Goal: Transaction & Acquisition: Obtain resource

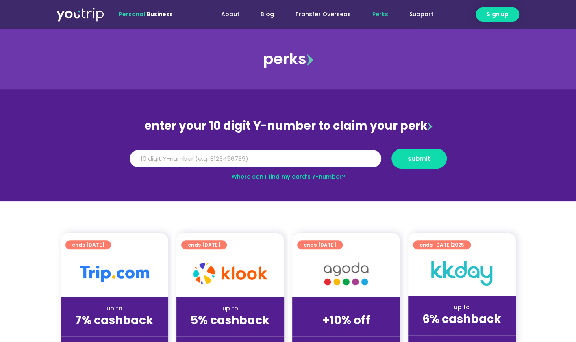
click at [351, 277] on img at bounding box center [345, 273] width 65 height 33
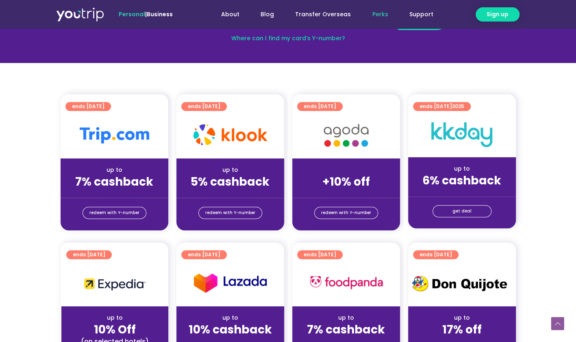
scroll to position [180, 0]
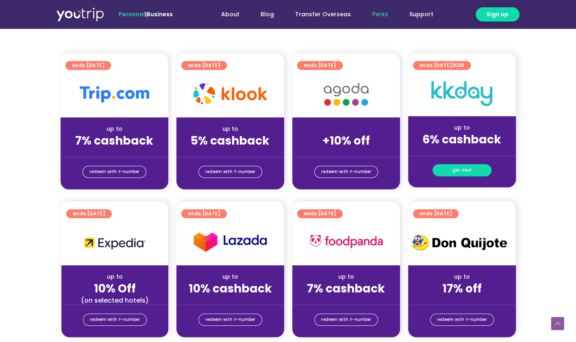
click at [464, 173] on span "get deal" at bounding box center [461, 170] width 19 height 11
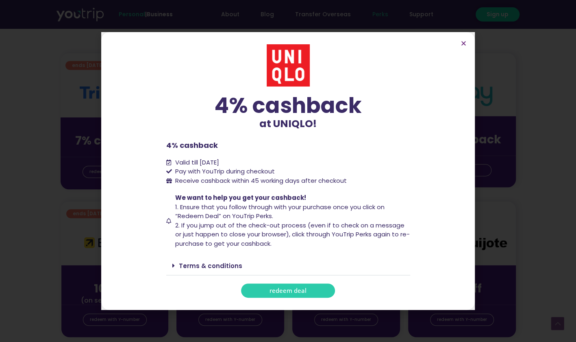
click at [306, 292] on link "redeem deal" at bounding box center [288, 291] width 94 height 14
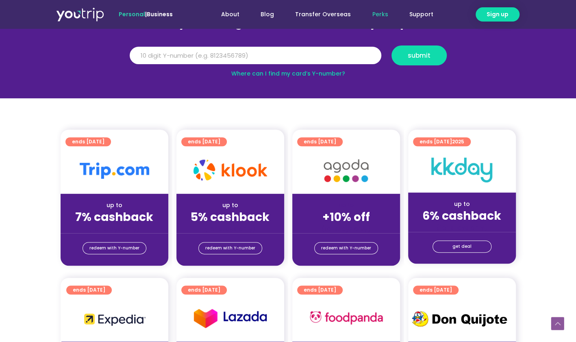
scroll to position [130, 0]
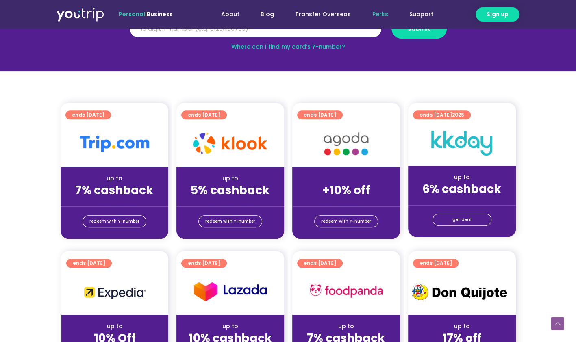
click at [474, 144] on img at bounding box center [461, 143] width 61 height 25
click at [342, 216] on span "redeem with Y-number" at bounding box center [346, 221] width 50 height 11
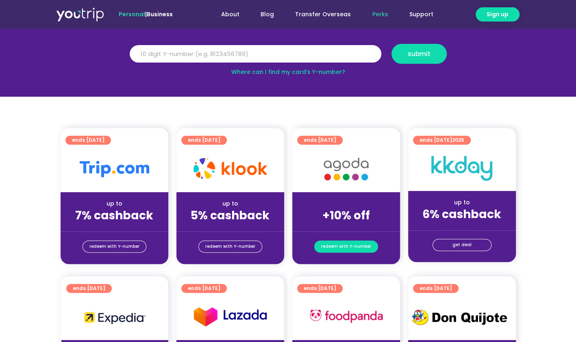
scroll to position [89, 0]
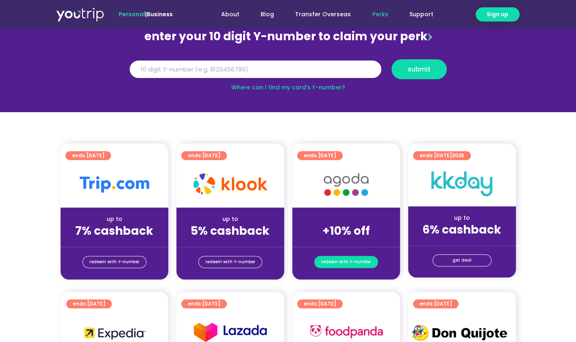
click at [338, 259] on span "redeem with Y-number" at bounding box center [346, 261] width 50 height 11
click at [329, 262] on span "redeem with Y-number" at bounding box center [346, 261] width 50 height 11
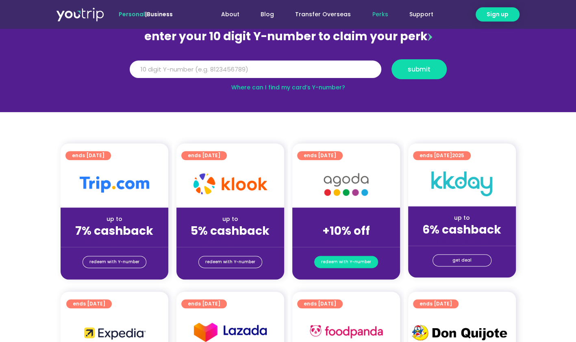
click at [329, 262] on span "redeem with Y-number" at bounding box center [346, 261] width 50 height 11
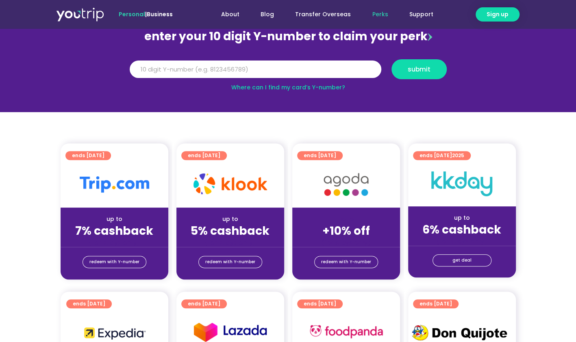
click at [337, 242] on div "(for stays only)" at bounding box center [346, 242] width 95 height 9
click at [330, 192] on img at bounding box center [345, 184] width 65 height 33
drag, startPoint x: 330, startPoint y: 192, endPoint x: 347, endPoint y: 233, distance: 43.9
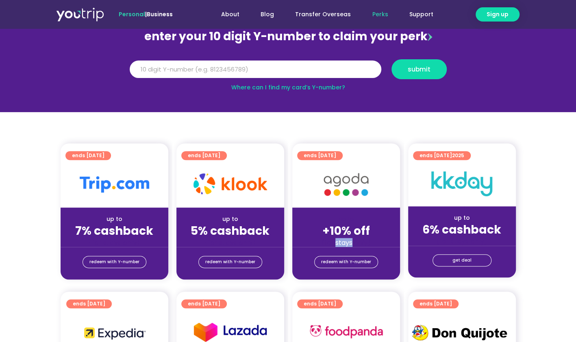
click at [347, 233] on strong "+10% off" at bounding box center [346, 231] width 48 height 16
click at [340, 18] on link "Transfer Overseas" at bounding box center [322, 14] width 77 height 15
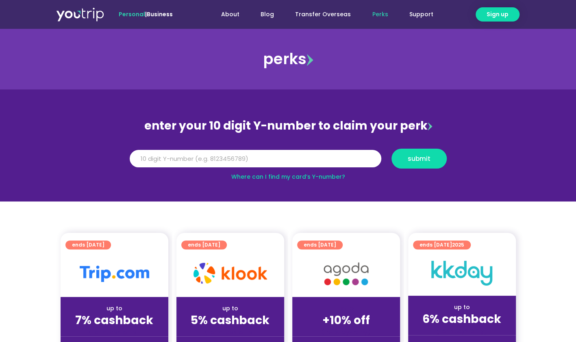
click at [329, 285] on img at bounding box center [345, 273] width 65 height 33
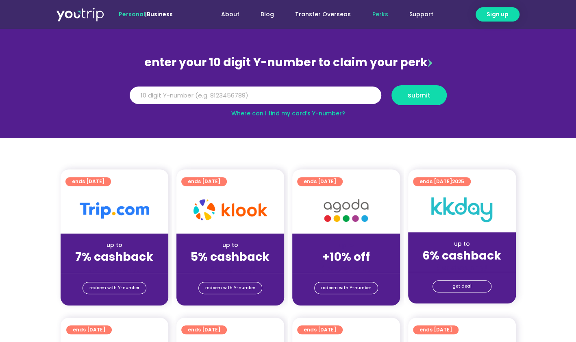
scroll to position [65, 0]
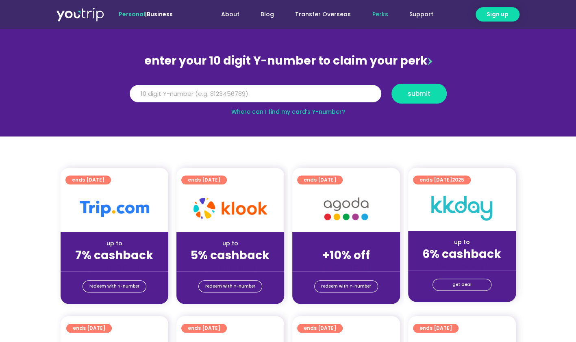
click at [325, 97] on input "Y Number" at bounding box center [255, 94] width 251 height 18
click at [403, 94] on span "submit" at bounding box center [418, 94] width 41 height 6
type input "5"
click at [338, 282] on span "redeem with Y-number" at bounding box center [346, 286] width 50 height 11
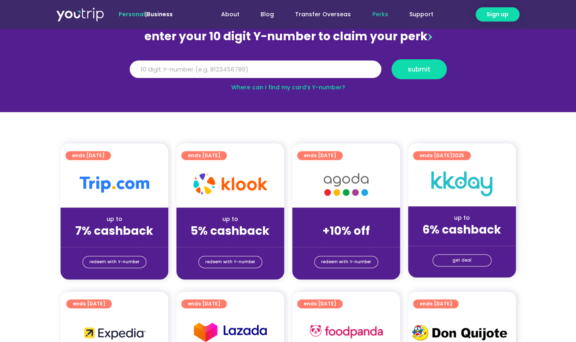
click at [342, 227] on strong "+10% off" at bounding box center [346, 231] width 48 height 16
click at [335, 262] on span "redeem with Y-number" at bounding box center [346, 261] width 50 height 11
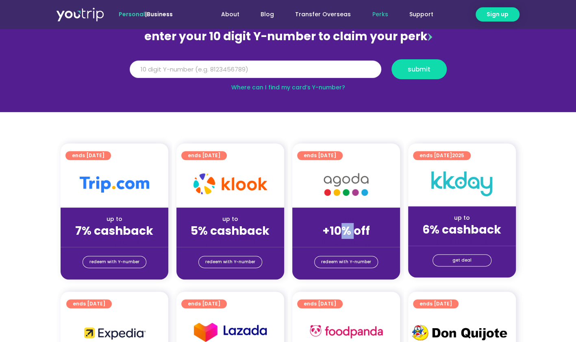
click at [298, 75] on input "Y Number" at bounding box center [255, 70] width 251 height 18
click at [293, 86] on link "Where can I find my card’s Y-number?" at bounding box center [288, 87] width 114 height 8
